Goal: Transaction & Acquisition: Purchase product/service

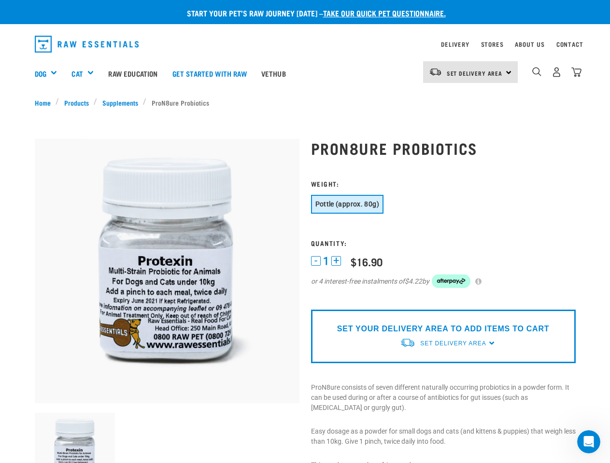
click at [50, 73] on div "Dog" at bounding box center [50, 73] width 30 height 39
click at [87, 73] on div "Cat" at bounding box center [85, 73] width 29 height 39
click at [470, 72] on span "Set Delivery Area" at bounding box center [475, 72] width 56 height 3
click at [536, 72] on img "dropdown navigation" at bounding box center [536, 71] width 9 height 9
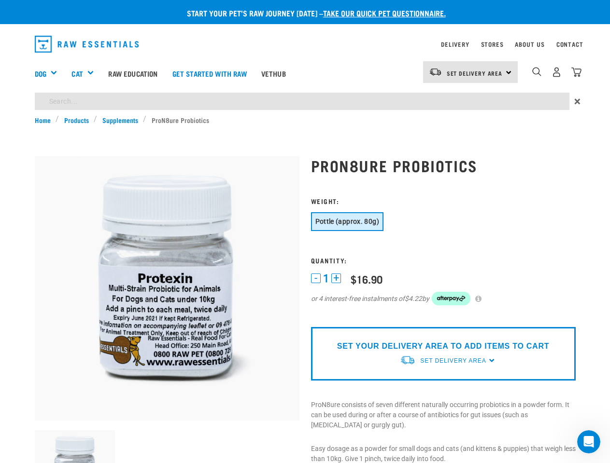
click at [75, 438] on img at bounding box center [75, 471] width 81 height 81
click at [347, 204] on h3 "Weight:" at bounding box center [443, 200] width 265 height 7
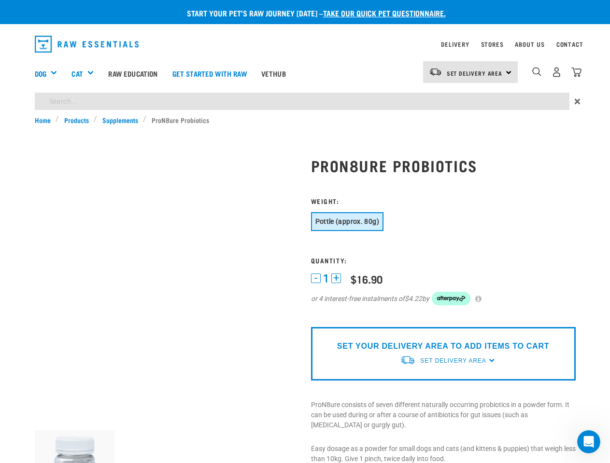
click at [316, 261] on h3 "Quantity:" at bounding box center [443, 260] width 265 height 7
click at [336, 261] on h3 "Quantity:" at bounding box center [443, 260] width 265 height 7
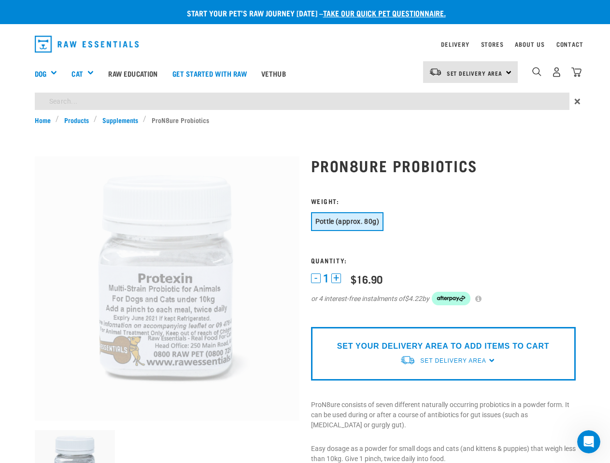
click at [483, 281] on div "1 - 1 + 0 100 $16.90 or 4 interest-free instalments of $4.22 by" at bounding box center [443, 295] width 265 height 46
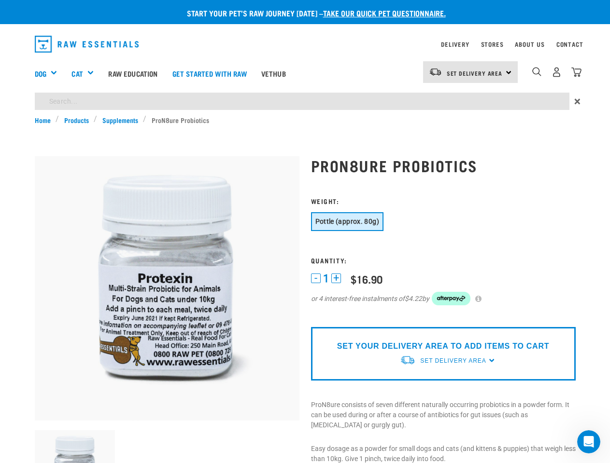
click at [443, 344] on p "SET YOUR DELIVERY AREA TO ADD ITEMS TO CART" at bounding box center [443, 347] width 212 height 12
